Goal: Information Seeking & Learning: Learn about a topic

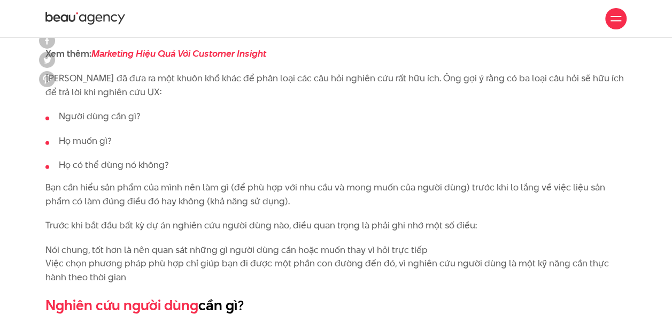
scroll to position [1337, 0]
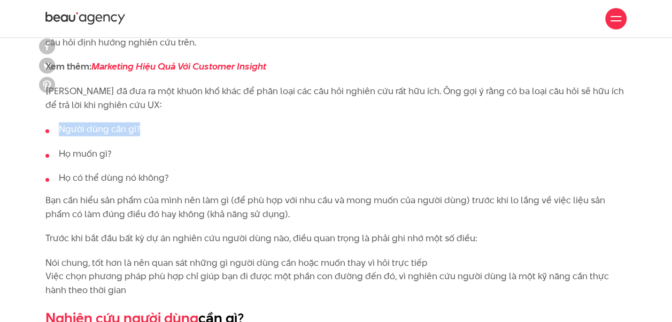
drag, startPoint x: 209, startPoint y: 229, endPoint x: 289, endPoint y: 233, distance: 79.8
click at [289, 136] on li "Người dùng cần gì?" at bounding box center [335, 130] width 581 height 14
copy li "Người dùng cần gì?"
drag, startPoint x: 206, startPoint y: 251, endPoint x: 265, endPoint y: 255, distance: 59.5
click at [265, 161] on li "Họ muốn gì?" at bounding box center [335, 154] width 581 height 14
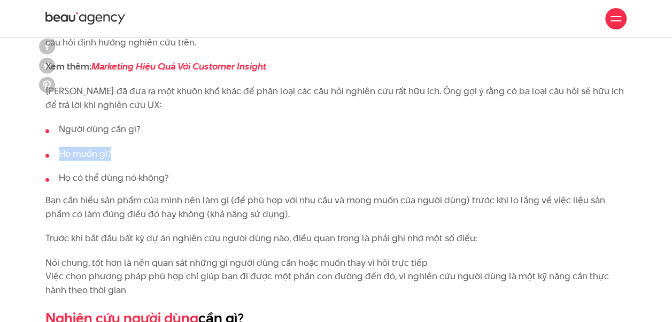
copy li "Họ muốn gì?"
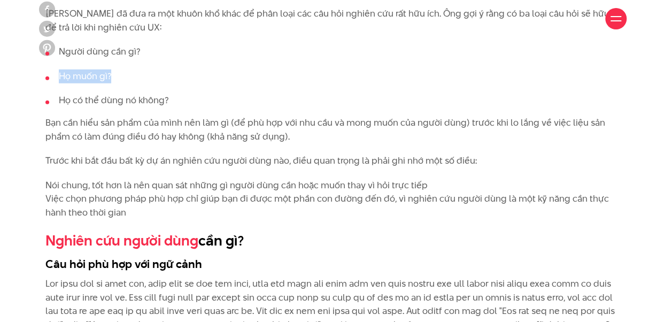
scroll to position [1444, 0]
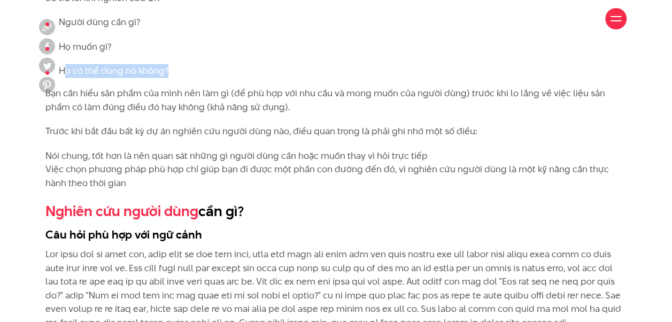
drag, startPoint x: 212, startPoint y: 165, endPoint x: 336, endPoint y: 168, distance: 123.6
click at [336, 78] on li "Họ có thể dùng nó không?" at bounding box center [335, 71] width 581 height 14
drag, startPoint x: 209, startPoint y: 172, endPoint x: 330, endPoint y: 172, distance: 120.9
click at [330, 78] on li "Họ có thể dùng nó không?" at bounding box center [335, 71] width 581 height 14
copy li "Họ có thể dùng nó không?"
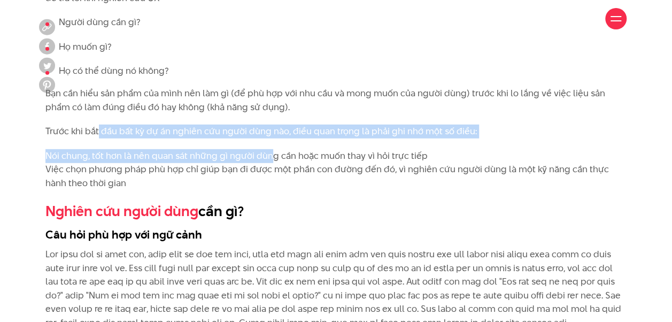
drag, startPoint x: 248, startPoint y: 250, endPoint x: 417, endPoint y: 289, distance: 173.5
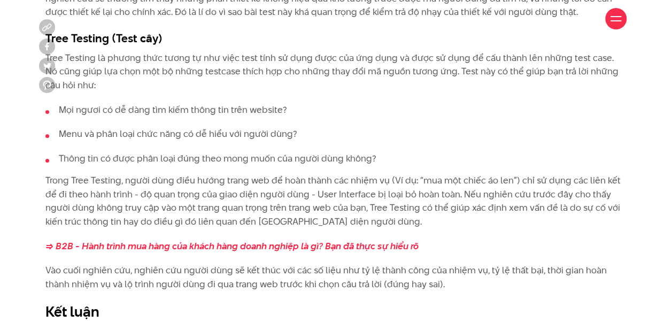
scroll to position [3959, 0]
